Goal: Transaction & Acquisition: Purchase product/service

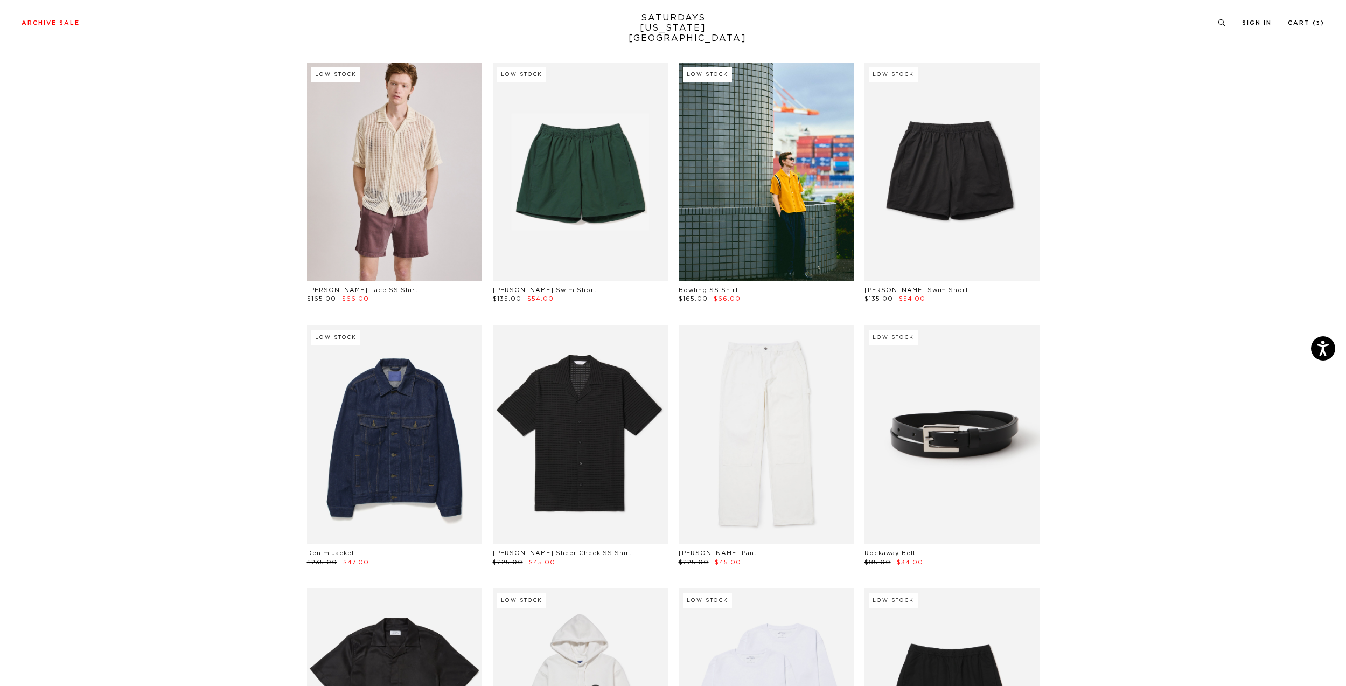
scroll to position [575, 0]
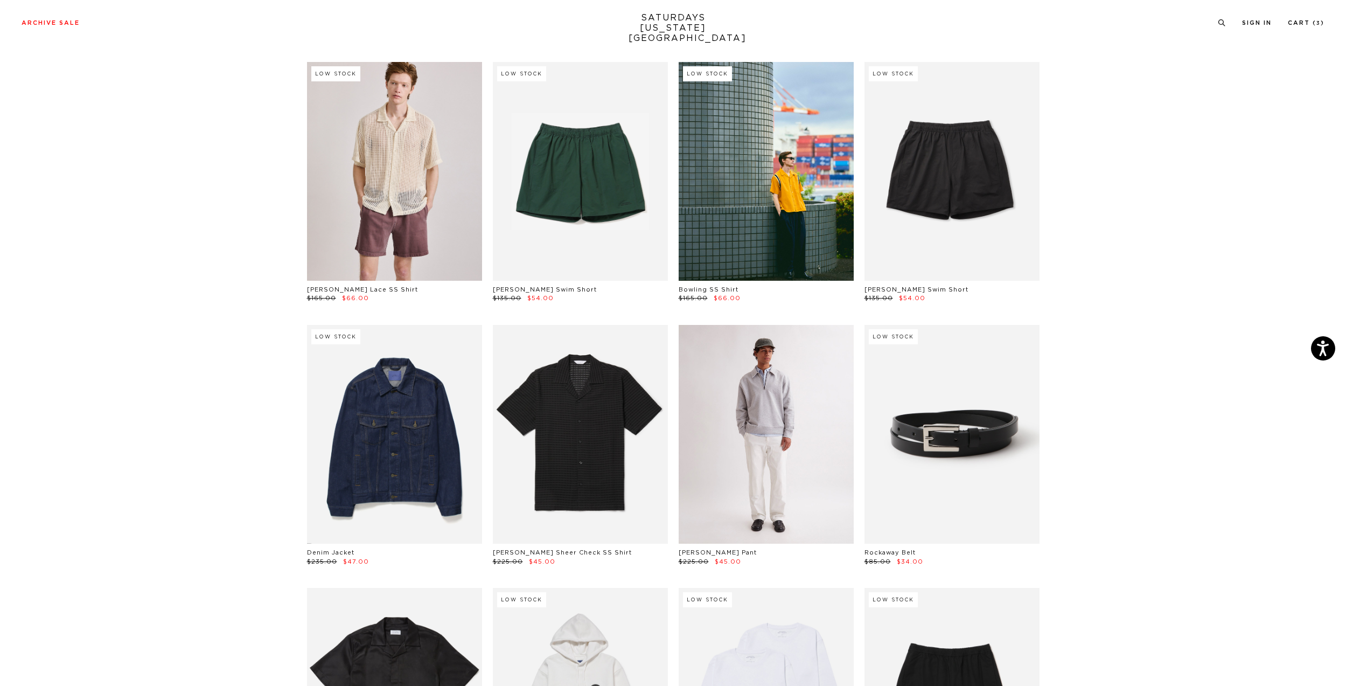
click at [749, 407] on link at bounding box center [766, 434] width 175 height 219
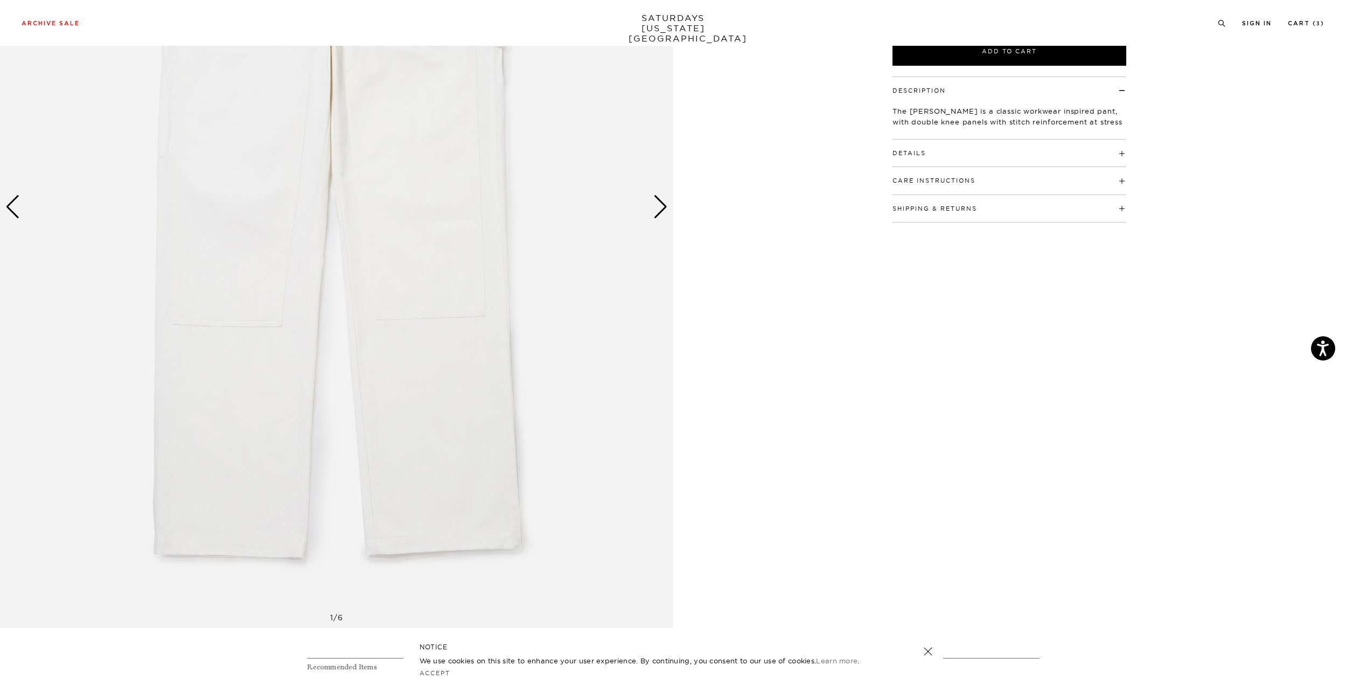
scroll to position [137, 0]
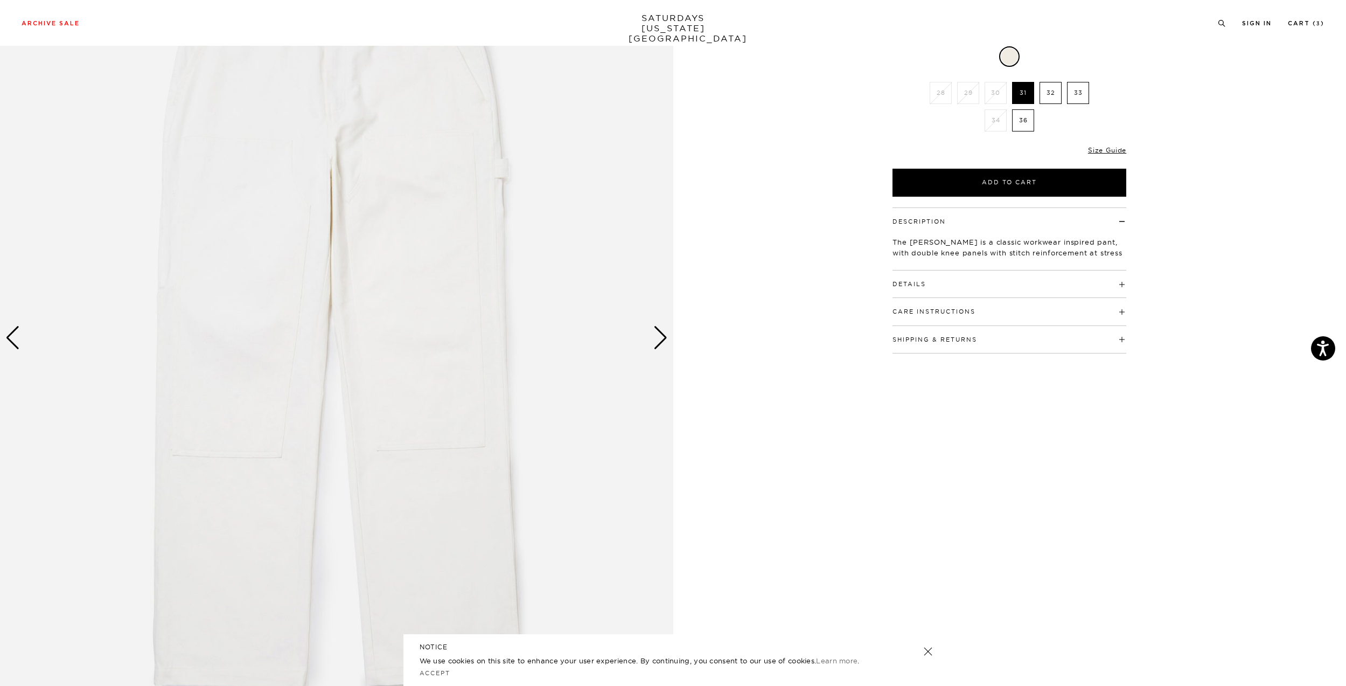
click at [658, 341] on div "Next slide" at bounding box center [661, 338] width 15 height 24
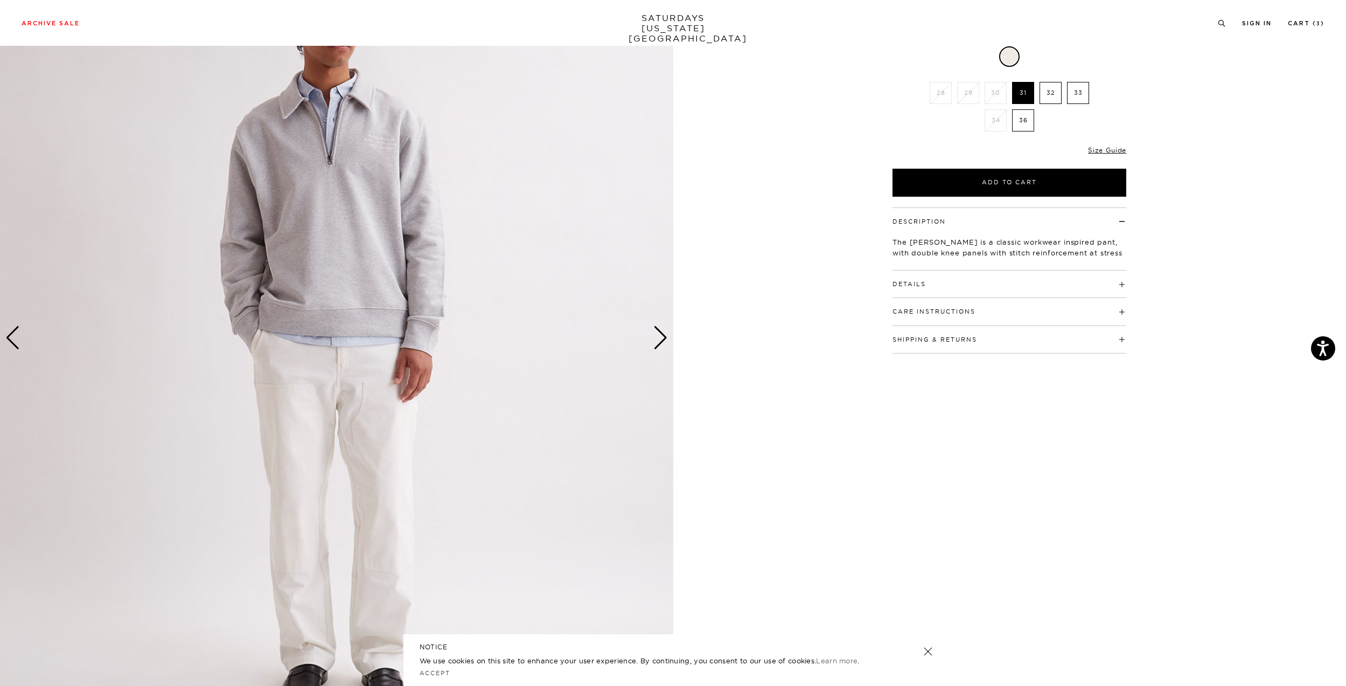
click at [658, 341] on div "Next slide" at bounding box center [661, 338] width 15 height 24
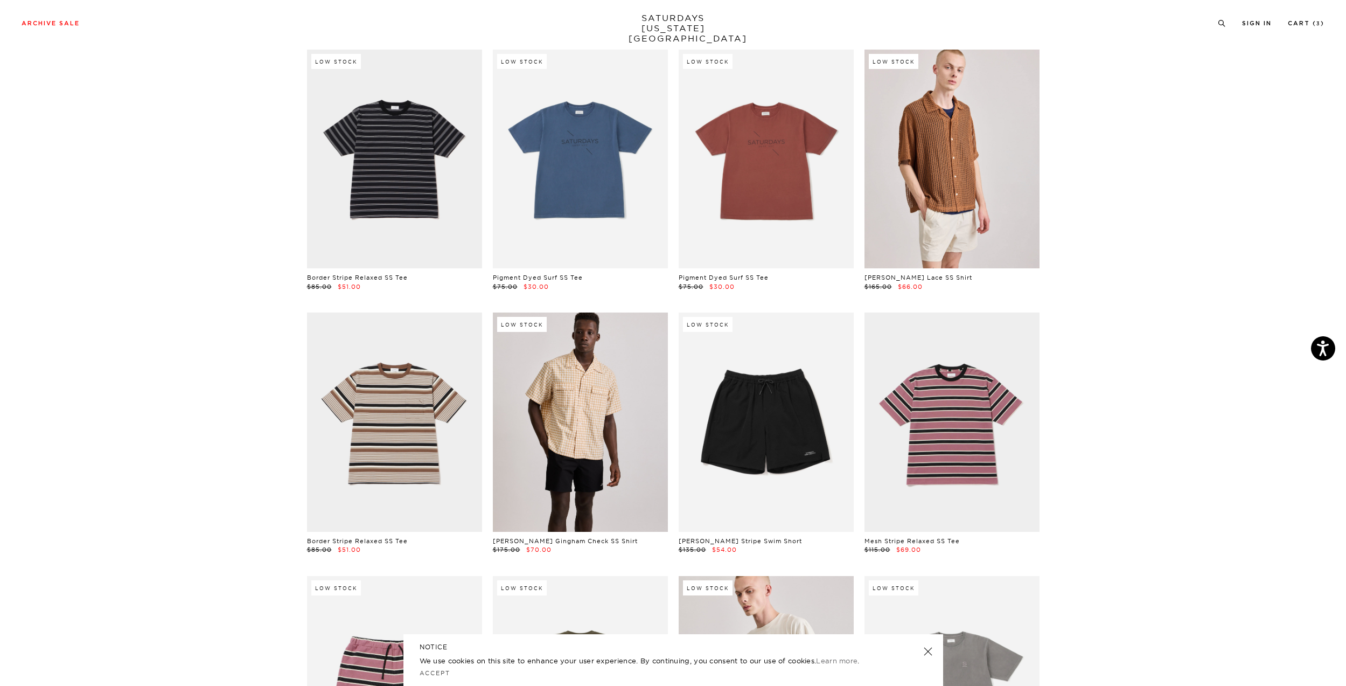
scroll to position [2264, 0]
